Goal: Transaction & Acquisition: Book appointment/travel/reservation

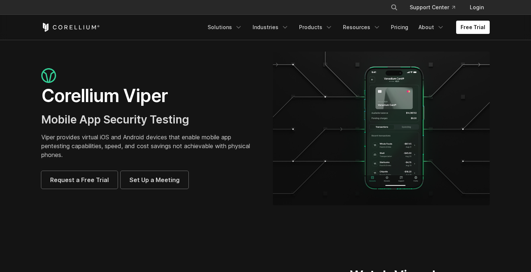
click at [406, 110] on img at bounding box center [381, 129] width 217 height 154
drag, startPoint x: 423, startPoint y: 154, endPoint x: 410, endPoint y: 160, distance: 14.9
click at [409, 25] on link "Pricing" at bounding box center [400, 27] width 26 height 13
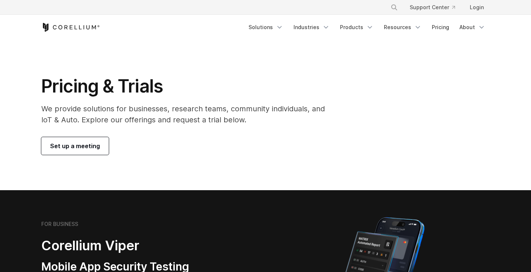
click at [72, 144] on span "Set up a meeting" at bounding box center [75, 146] width 50 height 9
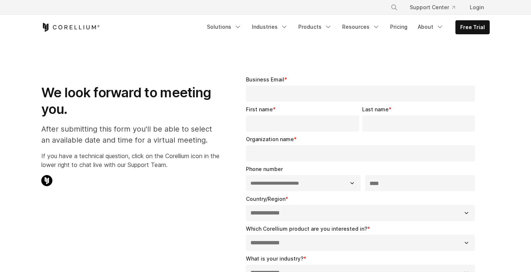
select select "**"
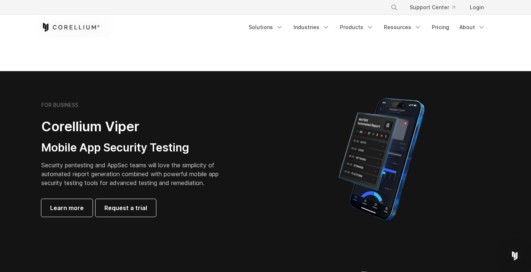
scroll to position [125, 0]
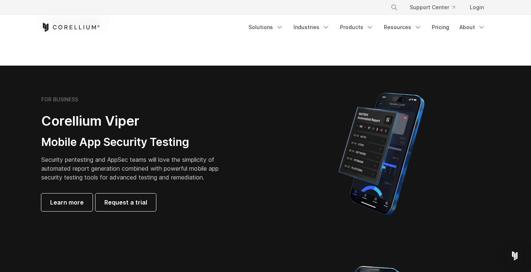
click at [198, 161] on p "Security pentesting and AppSec teams will love the simplicity of automated repo…" at bounding box center [135, 168] width 189 height 27
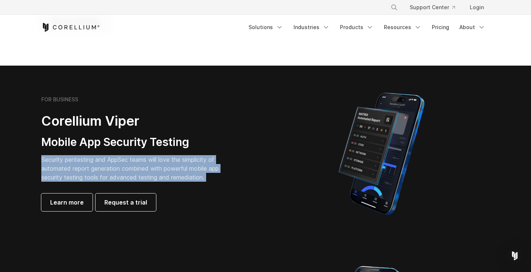
click at [198, 161] on p "Security pentesting and AppSec teams will love the simplicity of automated repo…" at bounding box center [135, 168] width 189 height 27
click at [227, 168] on p "Security pentesting and AppSec teams will love the simplicity of automated repo…" at bounding box center [135, 168] width 189 height 27
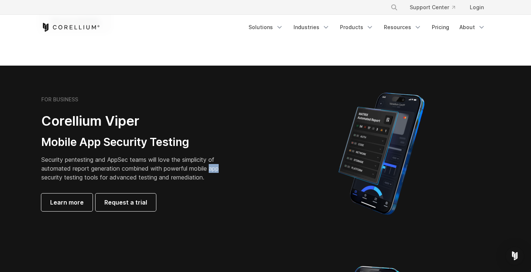
click at [227, 168] on p "Security pentesting and AppSec teams will love the simplicity of automated repo…" at bounding box center [135, 168] width 189 height 27
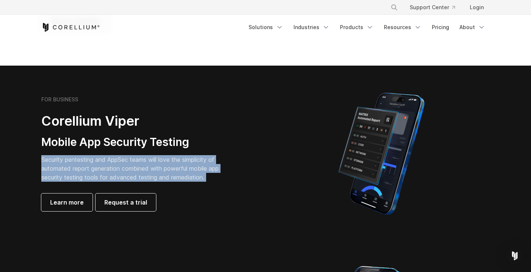
click at [227, 168] on p "Security pentesting and AppSec teams will love the simplicity of automated repo…" at bounding box center [135, 168] width 189 height 27
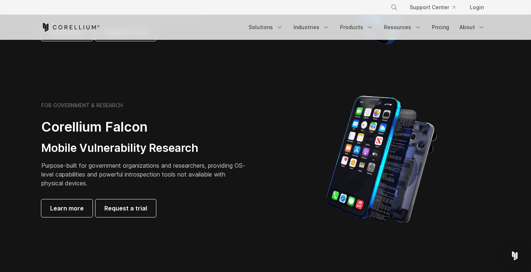
scroll to position [299, 0]
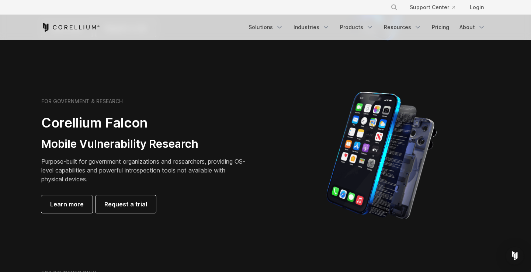
click at [232, 173] on p "Purpose-built for government organizations and researchers, providing OS-level …" at bounding box center [144, 170] width 207 height 27
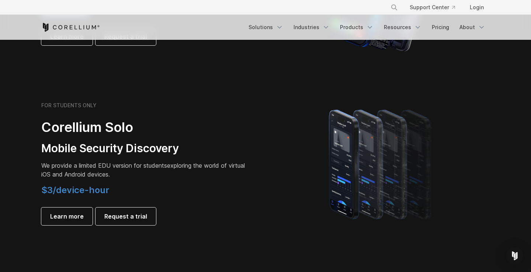
scroll to position [469, 0]
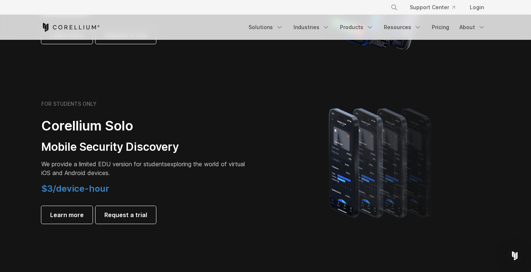
click at [242, 168] on p "We provide a limited EDU version for students exploring the world of virtual iO…" at bounding box center [144, 169] width 207 height 18
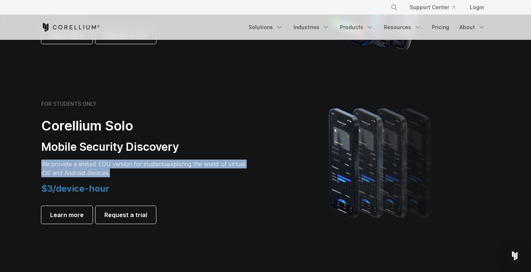
click at [237, 162] on p "We provide a limited EDU version for students exploring the world of virtual iO…" at bounding box center [144, 169] width 207 height 18
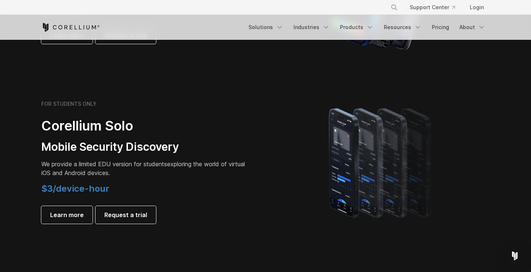
click at [237, 162] on p "We provide a limited EDU version for students exploring the world of virtual iO…" at bounding box center [144, 169] width 207 height 18
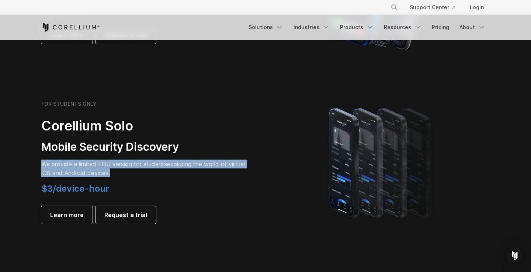
click at [237, 162] on p "We provide a limited EDU version for students exploring the world of virtual iO…" at bounding box center [144, 169] width 207 height 18
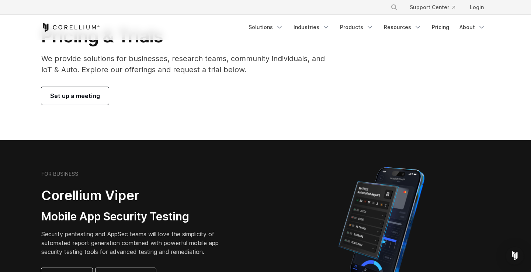
scroll to position [24, 0]
